Goal: Navigation & Orientation: Find specific page/section

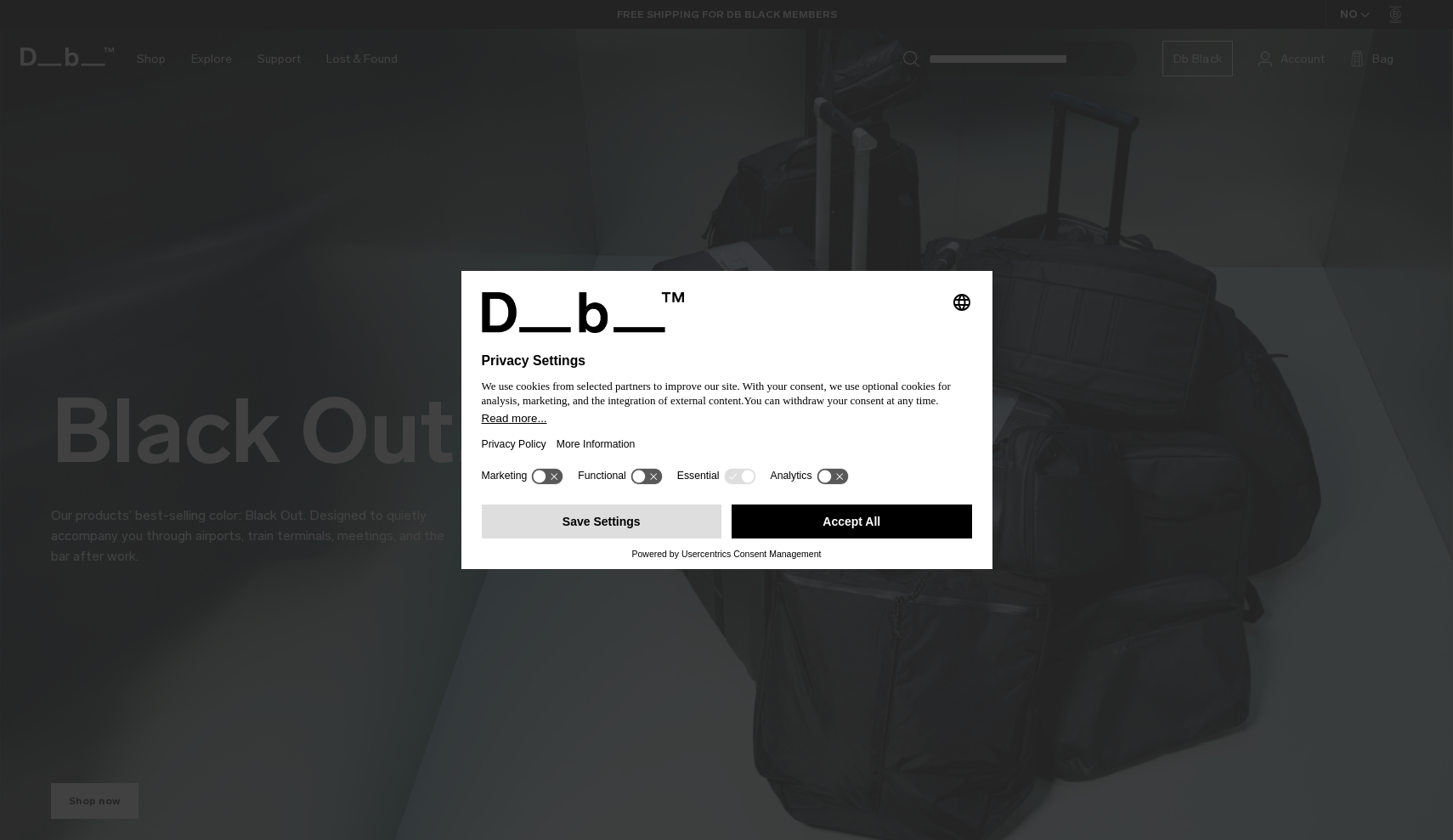
click at [635, 538] on button "Save Settings" at bounding box center [602, 522] width 240 height 34
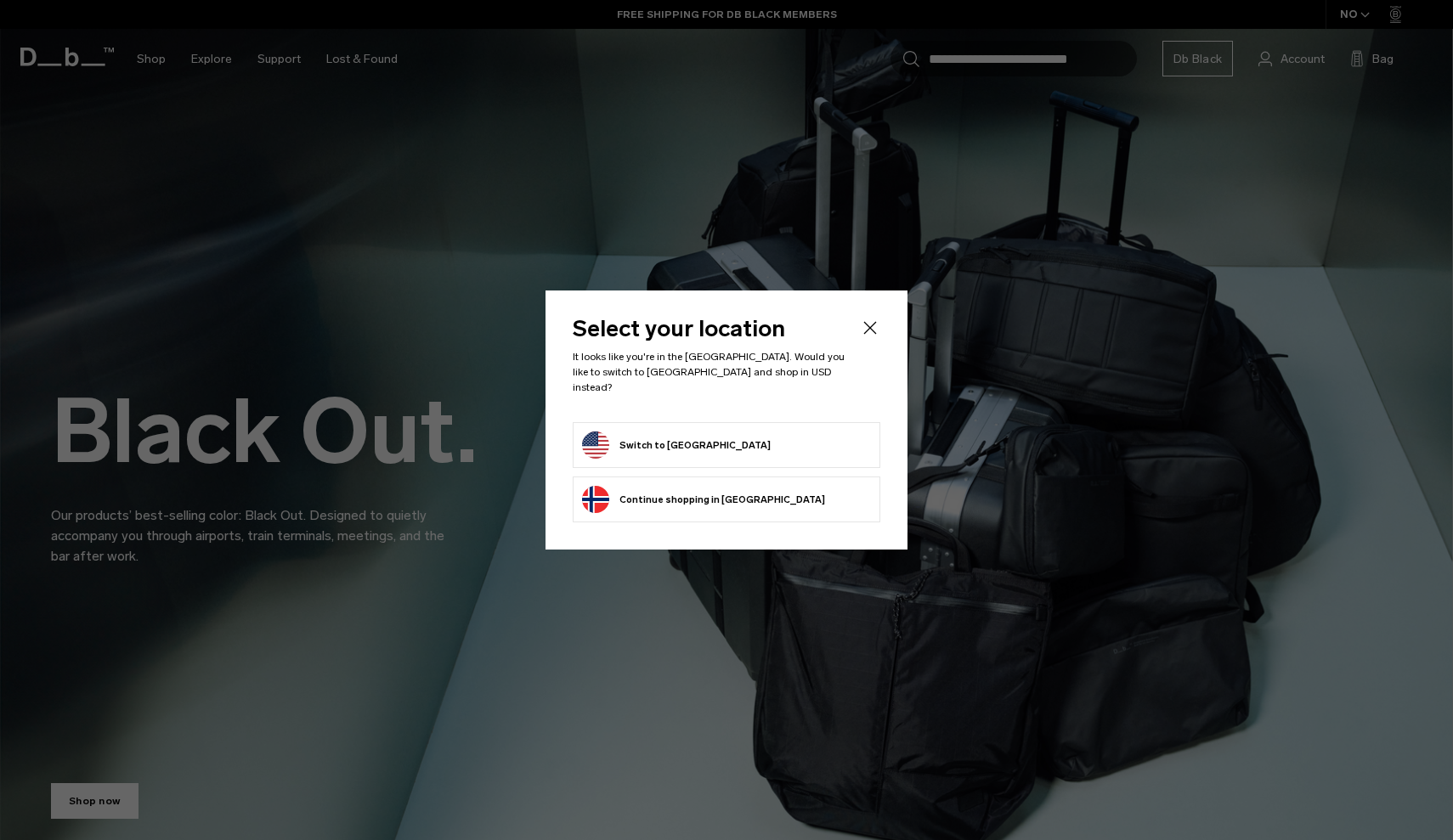
click at [725, 441] on form "Switch to United States" at bounding box center [726, 444] width 289 height 27
click at [868, 335] on icon "Close" at bounding box center [870, 328] width 20 height 20
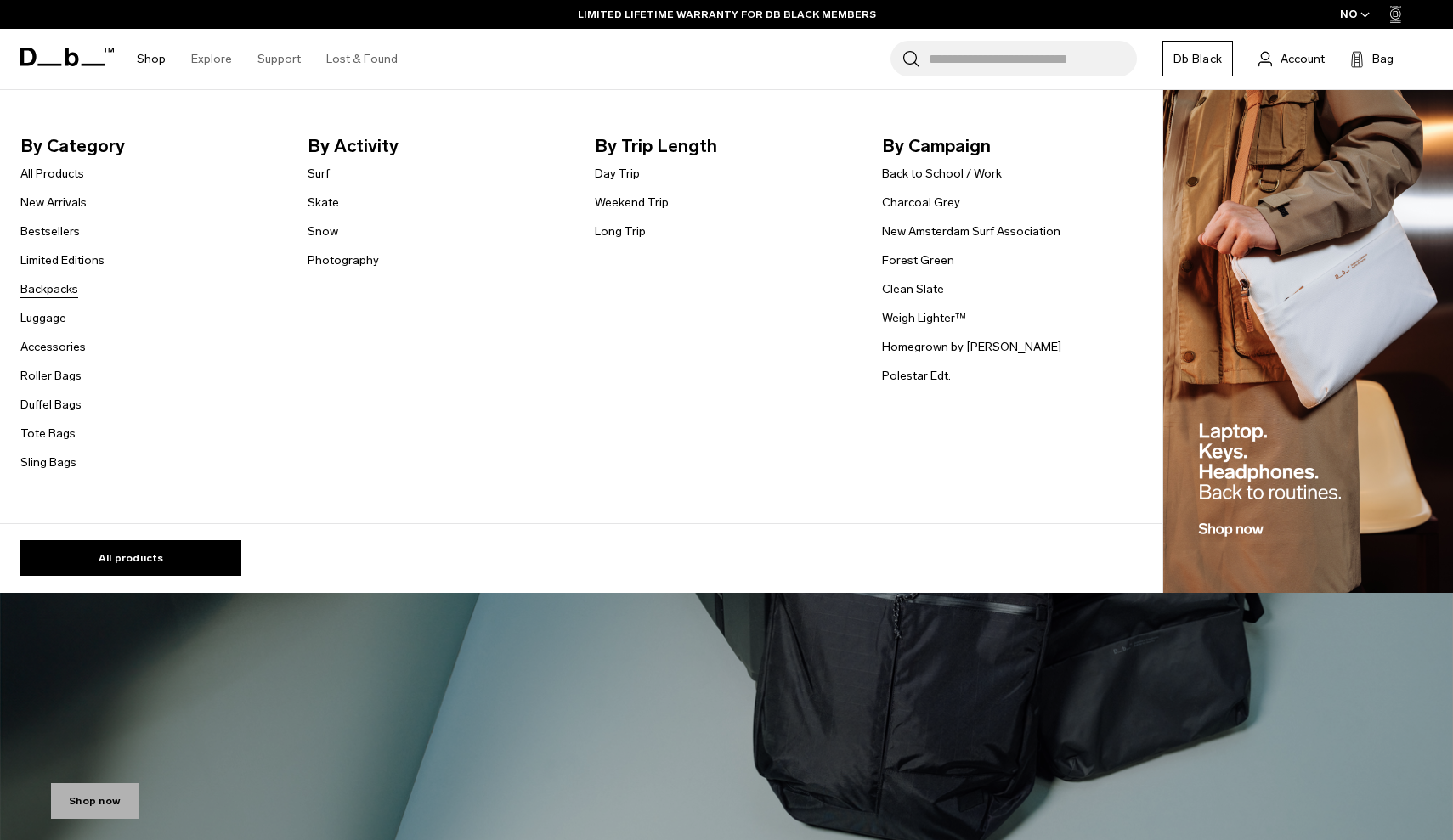
click at [52, 291] on link "Backpacks" at bounding box center [49, 289] width 58 height 18
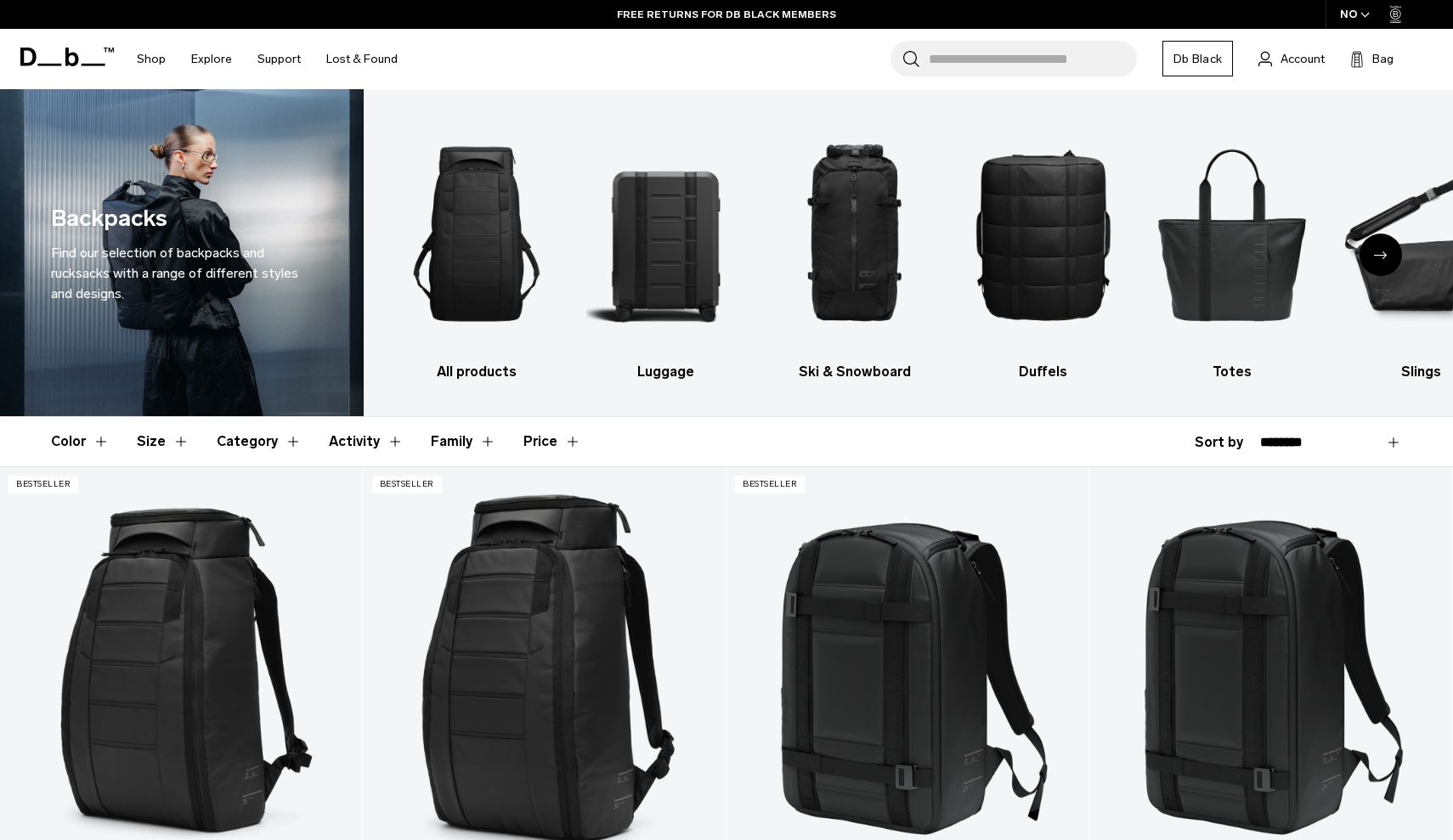
click at [1363, 15] on icon "button" at bounding box center [1365, 15] width 7 height 5
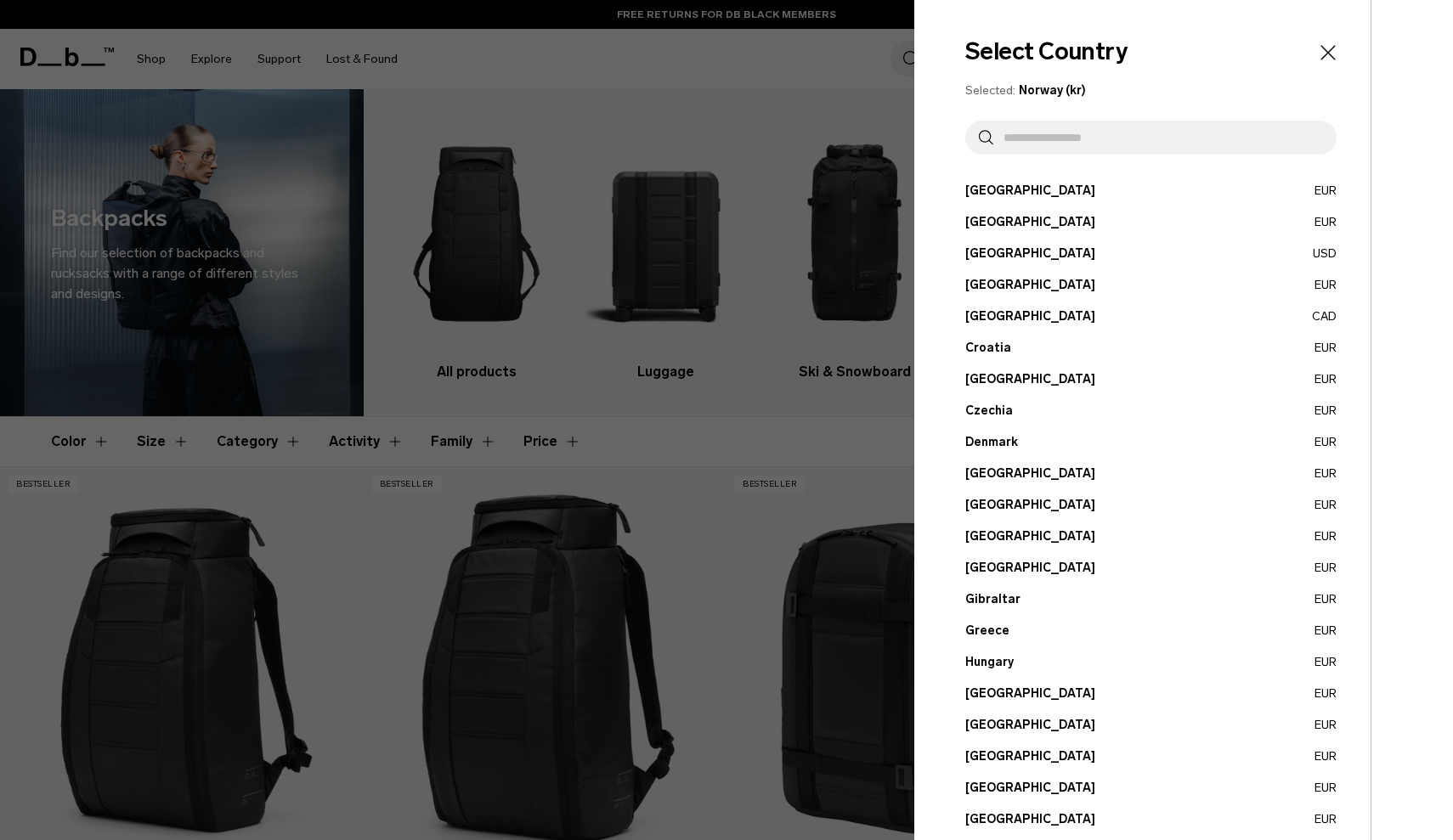
click at [1027, 153] on input "text" at bounding box center [1159, 138] width 330 height 34
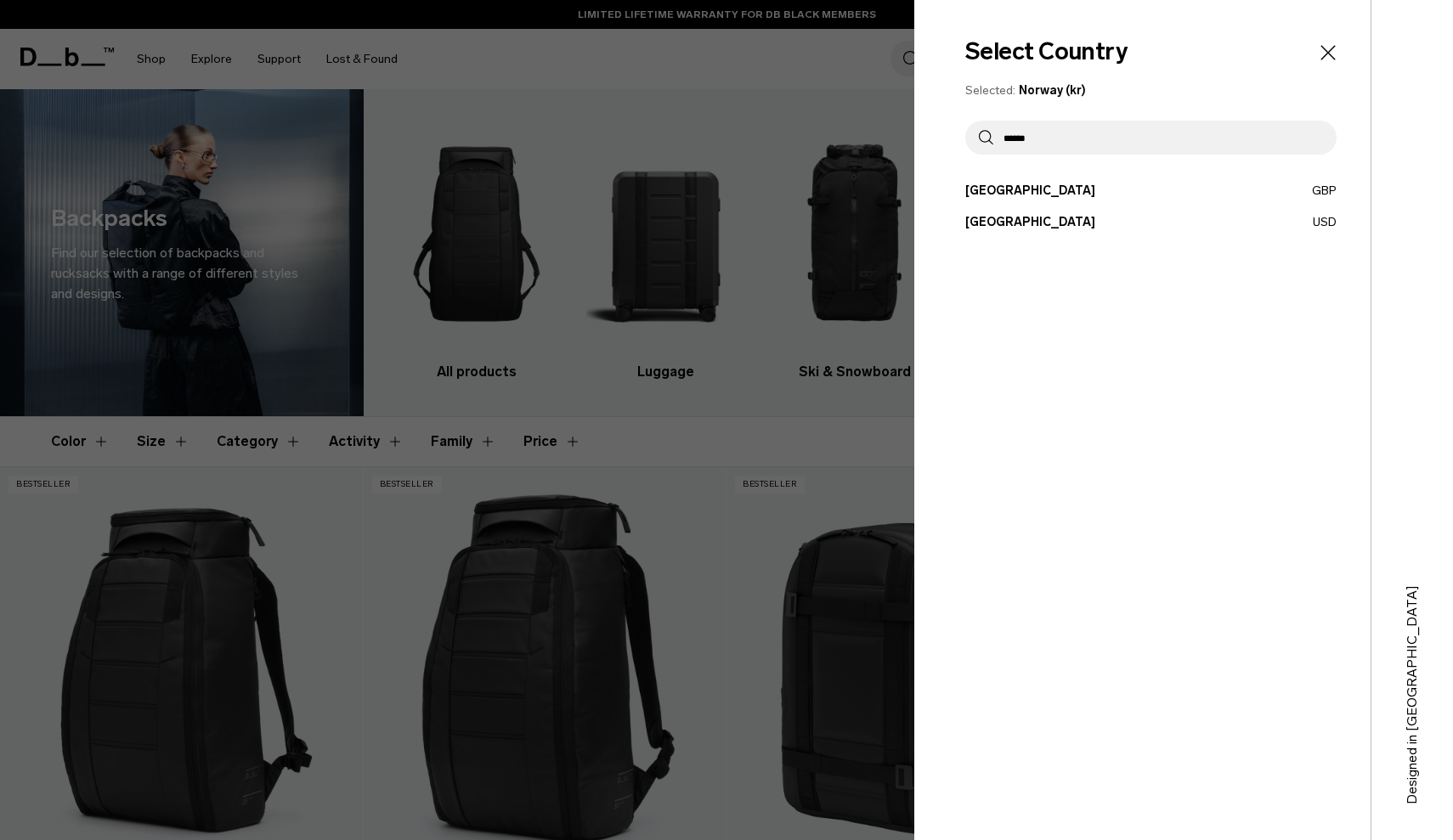
type input "******"
click at [1013, 224] on button "United States USD" at bounding box center [1150, 222] width 372 height 18
click at [1329, 227] on button "United States USD" at bounding box center [1150, 222] width 372 height 18
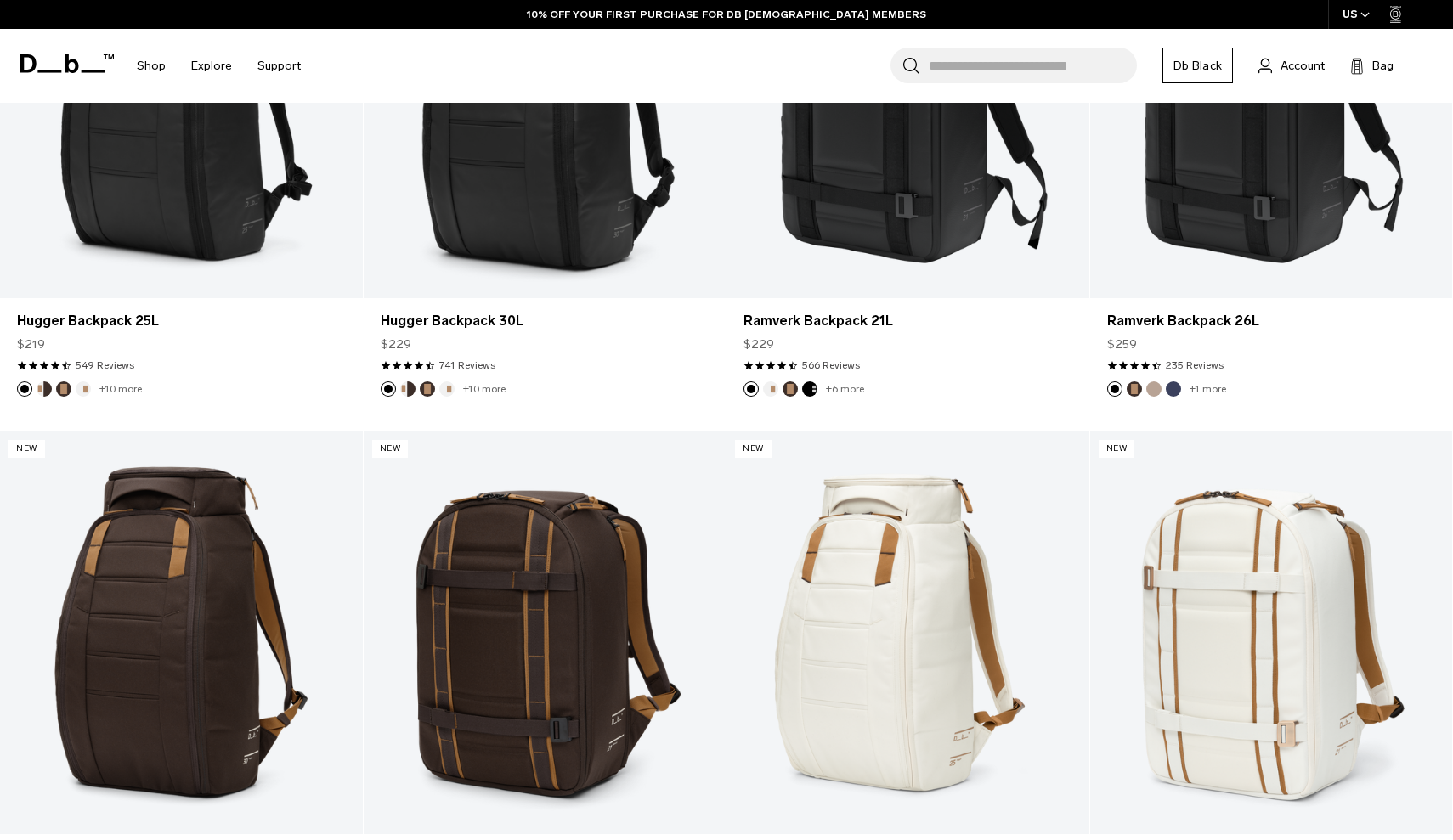
scroll to position [577, 0]
